Goal: Information Seeking & Learning: Learn about a topic

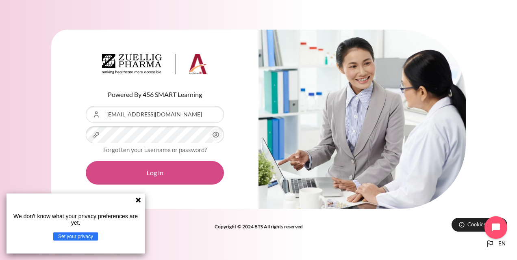
click at [177, 178] on button "Log in" at bounding box center [155, 173] width 138 height 24
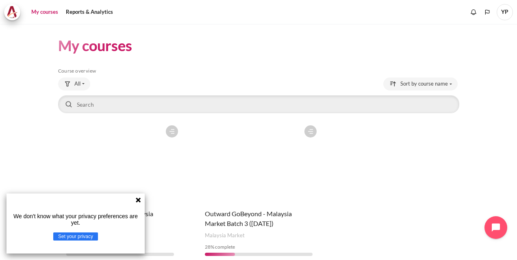
scroll to position [36, 0]
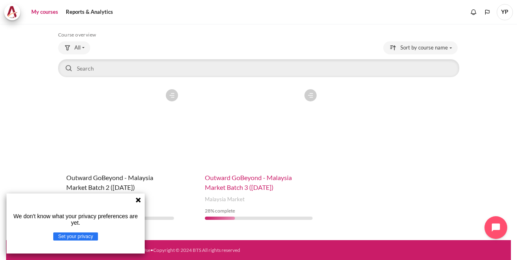
click at [225, 188] on span "Outward GoBeyond - Malaysia Market Batch 3 ([DATE])" at bounding box center [248, 182] width 87 height 17
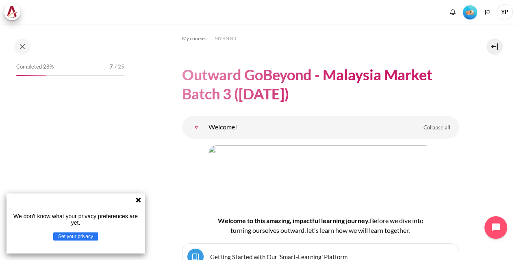
click at [136, 203] on icon at bounding box center [138, 200] width 6 height 6
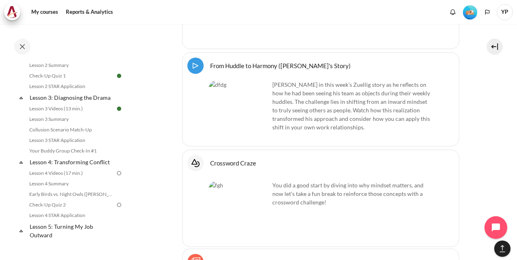
scroll to position [210, 0]
click at [75, 113] on link "Lesson 3 Videos (13 min.)" at bounding box center [71, 109] width 89 height 10
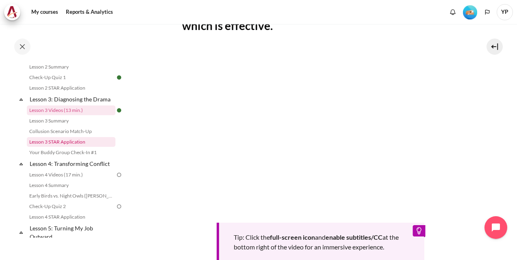
scroll to position [212, 0]
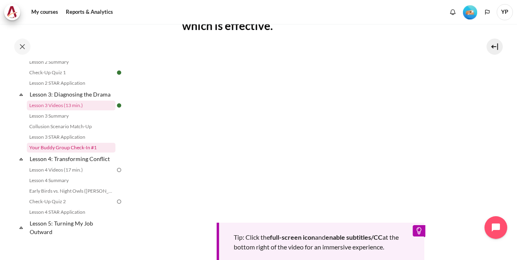
click at [71, 153] on link "Your Buddy Group Check-In #1" at bounding box center [71, 148] width 89 height 10
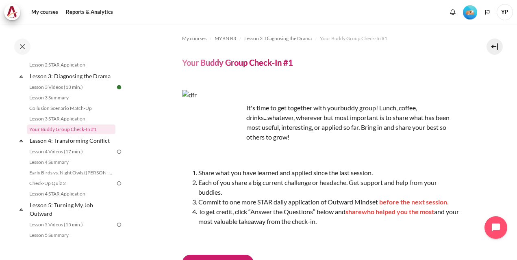
scroll to position [231, 0]
click at [70, 146] on link "Lesson 4: Transforming Conflict" at bounding box center [71, 140] width 87 height 11
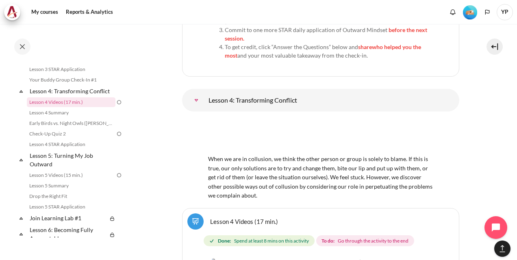
scroll to position [3349, 0]
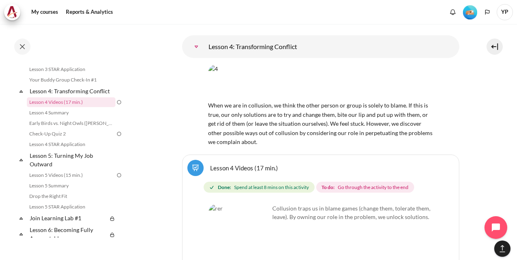
scroll to position [3404, 0]
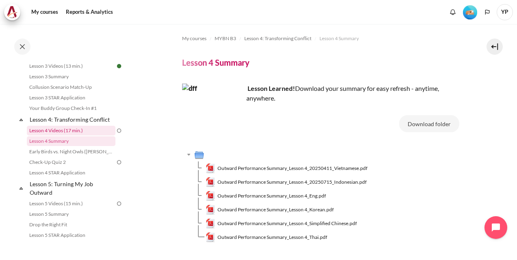
click at [86, 136] on link "Lesson 4 Videos (17 min.)" at bounding box center [71, 131] width 89 height 10
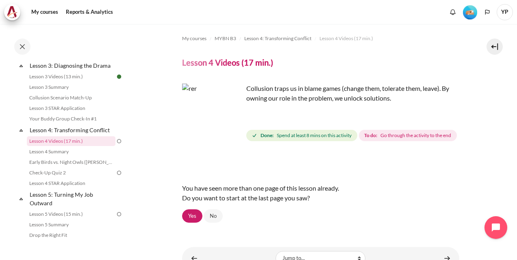
scroll to position [51, 0]
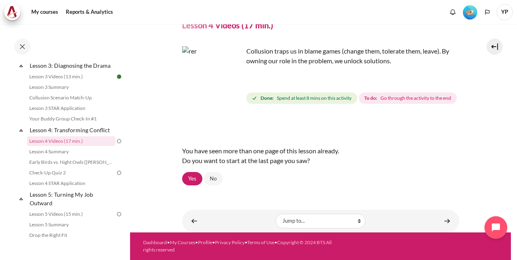
click at [214, 67] on img "Content" at bounding box center [212, 76] width 61 height 61
click at [189, 179] on link "Yes" at bounding box center [192, 179] width 20 height 14
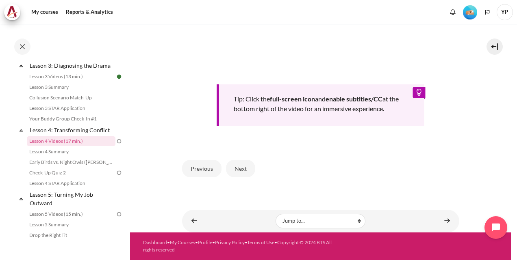
scroll to position [328, 0]
click at [248, 177] on button "Next" at bounding box center [240, 168] width 29 height 17
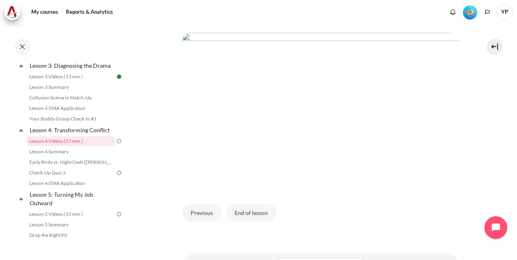
scroll to position [396, 0]
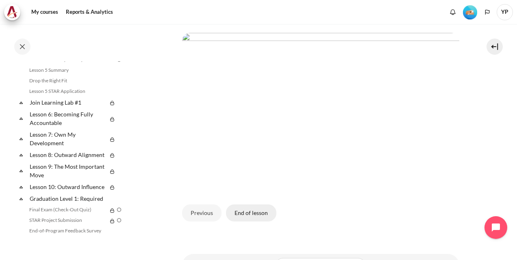
click at [245, 222] on button "End of lesson" at bounding box center [251, 213] width 50 height 17
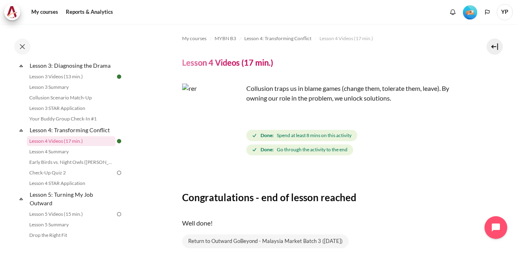
scroll to position [62, 0]
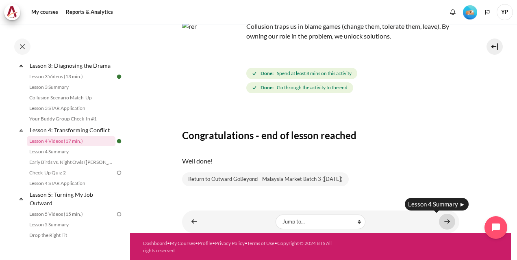
click at [439, 219] on link "Content" at bounding box center [447, 222] width 16 height 16
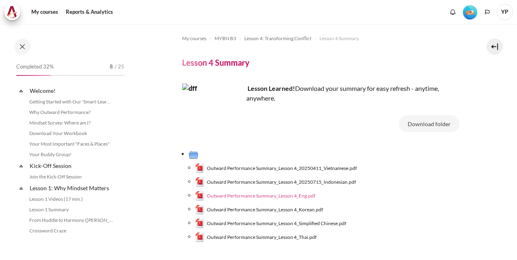
scroll to position [252, 0]
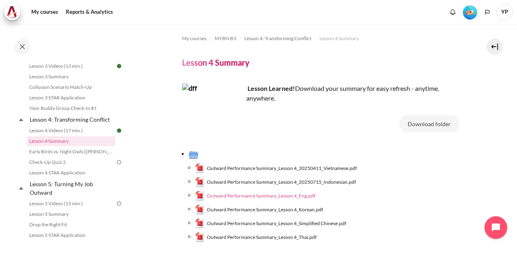
click at [249, 194] on span "Outward Performance Summary_Lesson 4_Eng.pdf" at bounding box center [261, 195] width 108 height 7
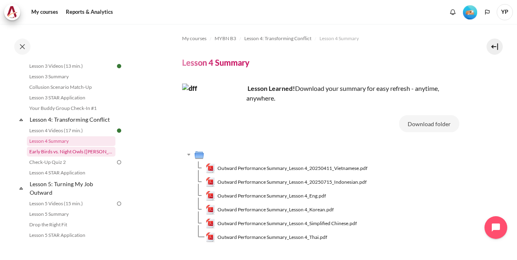
click at [65, 157] on link "Early Birds vs. Night Owls ([PERSON_NAME]'s Story)" at bounding box center [71, 152] width 89 height 10
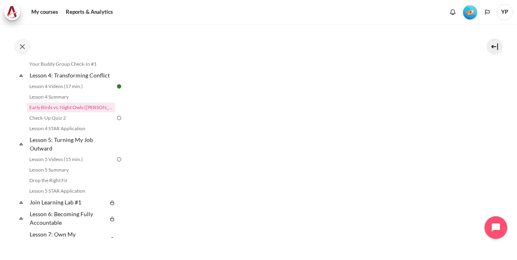
scroll to position [419, 0]
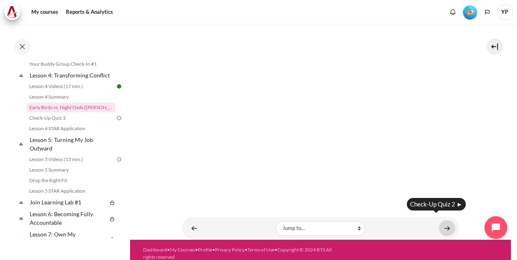
click at [443, 222] on link "Content" at bounding box center [447, 228] width 16 height 16
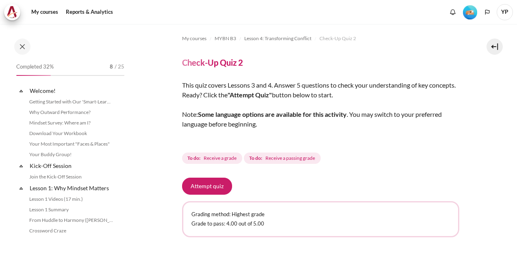
scroll to position [273, 0]
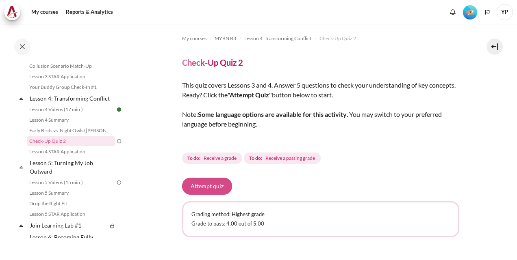
click at [201, 183] on button "Attempt quiz" at bounding box center [207, 186] width 50 height 17
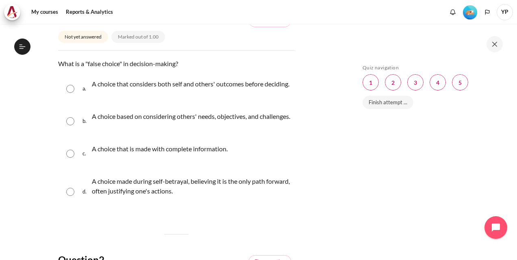
scroll to position [102, 0]
click at [73, 196] on input "Content" at bounding box center [70, 192] width 8 height 8
radio input "true"
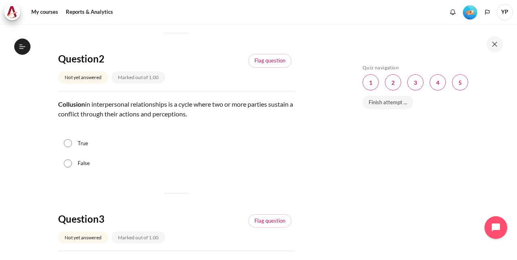
scroll to position [320, 0]
click at [67, 147] on input "True" at bounding box center [68, 143] width 8 height 8
radio input "true"
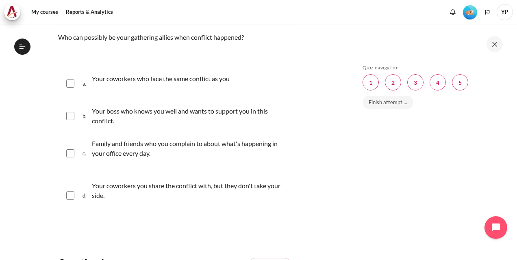
scroll to position [546, 0]
click at [127, 159] on p "Family and friends who you complain to about what's happening in your office ev…" at bounding box center [191, 148] width 199 height 19
checkbox input "true"
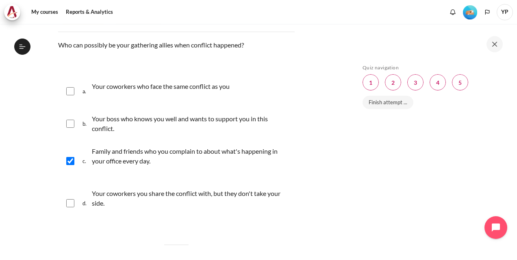
scroll to position [538, 0]
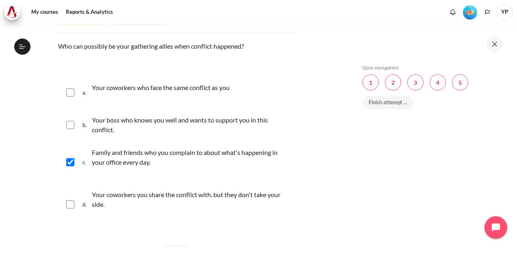
click at [143, 93] on p "Your coworkers who face the same conflict as you" at bounding box center [161, 88] width 138 height 10
checkbox input "true"
click at [139, 135] on p "Your boss who knows you well and wants to support you in this conflict." at bounding box center [191, 124] width 199 height 19
checkbox input "true"
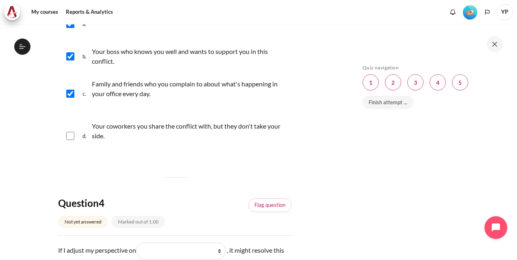
scroll to position [765, 0]
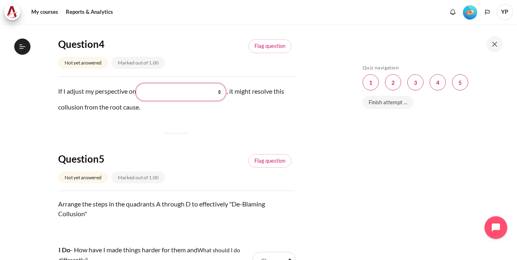
click at [179, 101] on select "What I do (我做了什么) What they do (他们做了什么) What I see and feel about what they do …" at bounding box center [180, 92] width 89 height 17
click at [184, 101] on select "What I do (我做了什么) What they do (他们做了什么) What I see and feel about what they do …" at bounding box center [180, 92] width 89 height 17
select select "4"
click at [138, 101] on select "What I do (我做了什么) What they do (他们做了什么) What I see and feel about what they do …" at bounding box center [180, 92] width 89 height 17
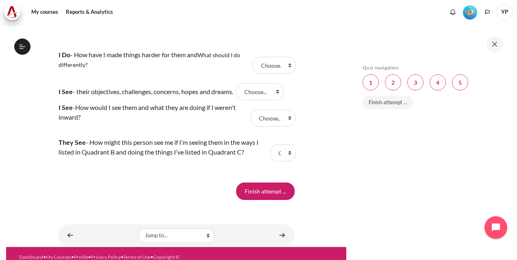
scroll to position [960, 0]
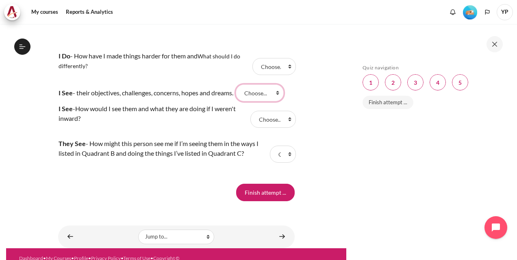
click at [270, 102] on select "Choose... D C A B" at bounding box center [260, 92] width 48 height 17
select select "3"
click at [243, 102] on select "Choose... D C A B" at bounding box center [260, 92] width 48 height 17
click at [274, 128] on select "Choose... D C A B" at bounding box center [272, 119] width 45 height 17
select select "4"
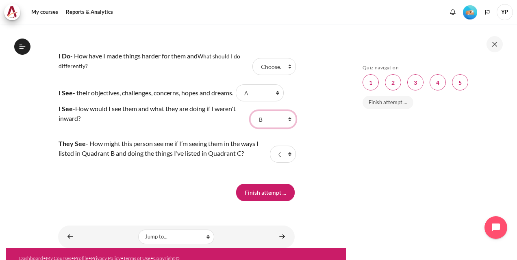
click at [250, 128] on select "Choose... D C A B" at bounding box center [272, 119] width 45 height 17
click at [283, 75] on select "Choose... D C A B" at bounding box center [273, 66] width 43 height 17
select select "2"
click at [252, 75] on select "Choose... D C A B" at bounding box center [273, 66] width 43 height 17
click at [277, 163] on select "Choose... D C A B" at bounding box center [283, 154] width 26 height 17
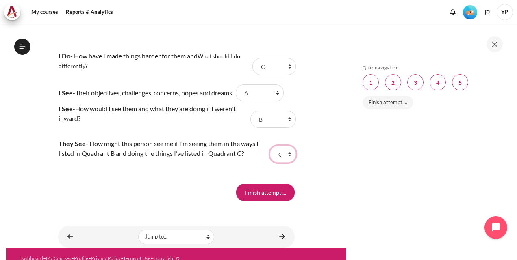
select select "1"
click at [270, 163] on select "Choose... D C A B" at bounding box center [283, 154] width 26 height 17
click at [264, 201] on input "Finish attempt ..." at bounding box center [265, 192] width 58 height 17
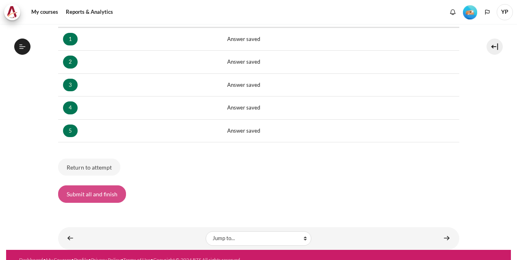
scroll to position [273, 0]
click at [106, 194] on button "Submit all and finish" at bounding box center [92, 194] width 68 height 17
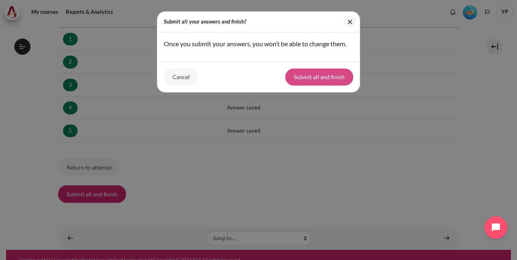
click at [311, 77] on button "Submit all and finish" at bounding box center [319, 77] width 68 height 17
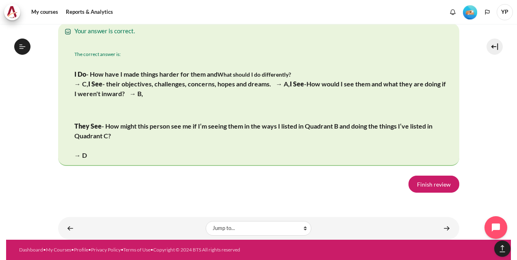
scroll to position [1634, 0]
click at [425, 181] on link "Finish review" at bounding box center [433, 184] width 51 height 17
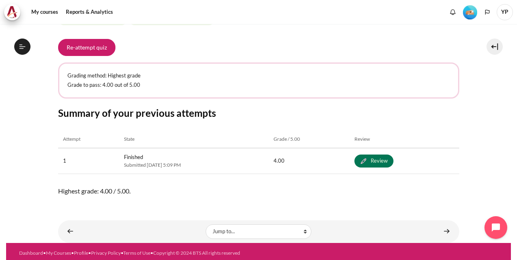
scroll to position [141, 0]
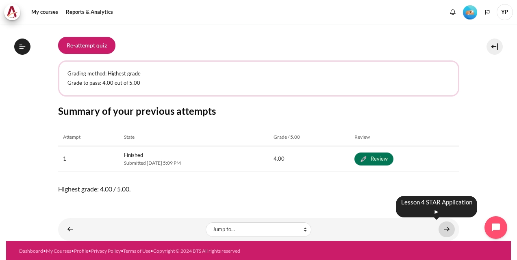
click at [443, 225] on link "Content" at bounding box center [446, 230] width 16 height 16
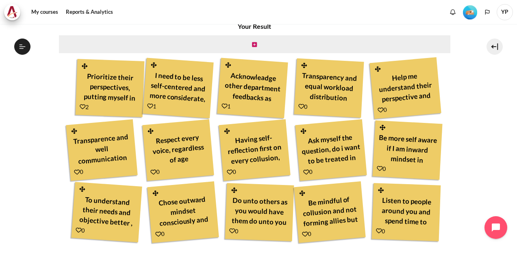
scroll to position [305, 0]
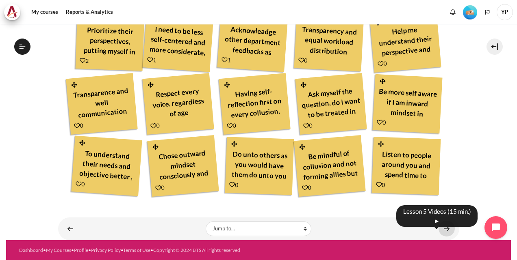
click at [439, 227] on link "Content" at bounding box center [446, 229] width 16 height 16
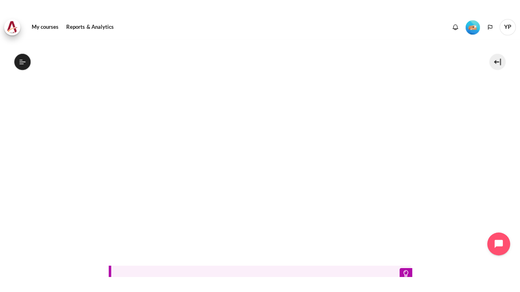
scroll to position [232, 0]
